Goal: Communication & Community: Answer question/provide support

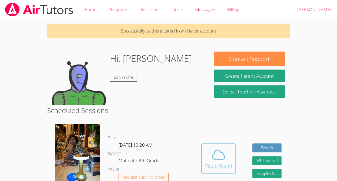
click at [219, 154] on icon at bounding box center [218, 154] width 15 height 15
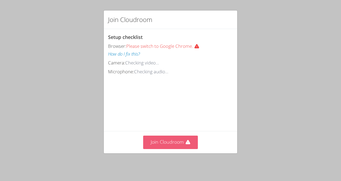
click at [165, 143] on button "Join Cloudroom" at bounding box center [170, 142] width 55 height 13
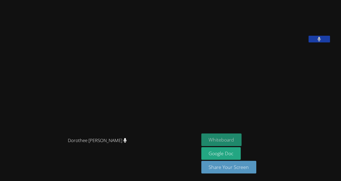
click at [222, 141] on button "Whiteboard" at bounding box center [222, 139] width 41 height 13
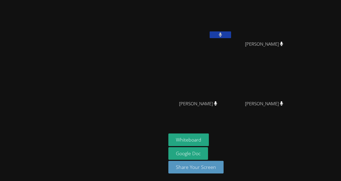
click at [123, 97] on video at bounding box center [83, 79] width 81 height 91
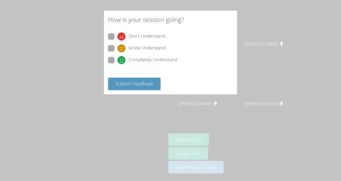
click at [118, 64] on span at bounding box center [118, 64] width 0 height 0
click at [118, 59] on input "Completely Understand" at bounding box center [120, 59] width 5 height 5
radio input "true"
click at [148, 85] on span "Submit Feedback" at bounding box center [135, 83] width 38 height 6
